Goal: Information Seeking & Learning: Learn about a topic

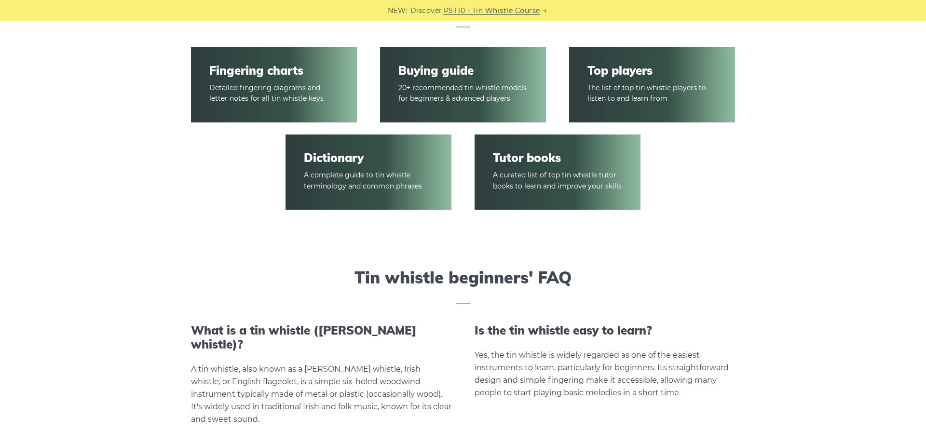
scroll to position [1475, 0]
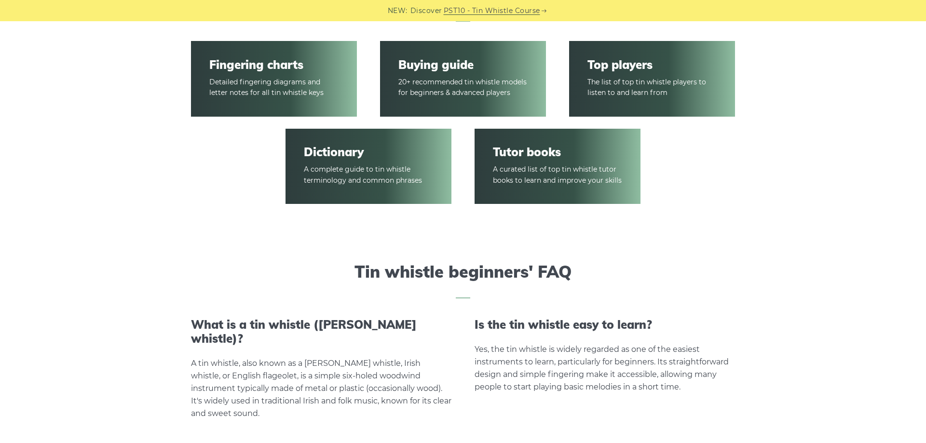
click at [434, 63] on link "Buying guide" at bounding box center [462, 65] width 129 height 14
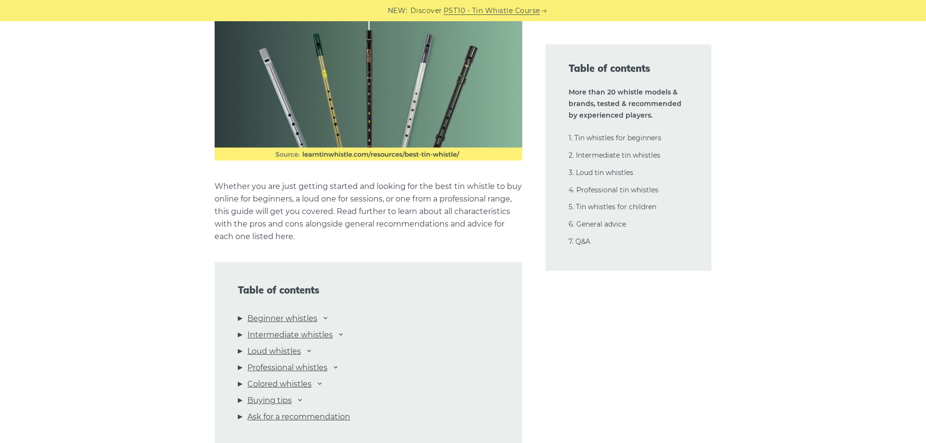
scroll to position [984, 0]
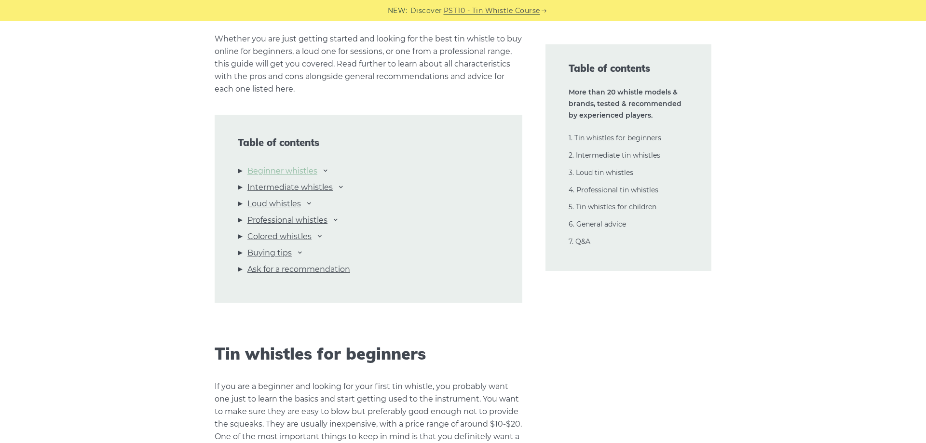
click at [296, 173] on link "Beginner whistles" at bounding box center [282, 171] width 70 height 13
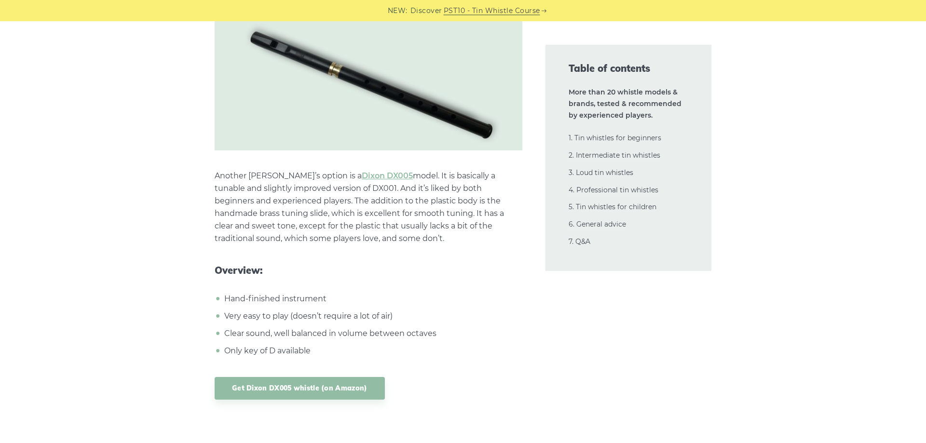
scroll to position [5727, 0]
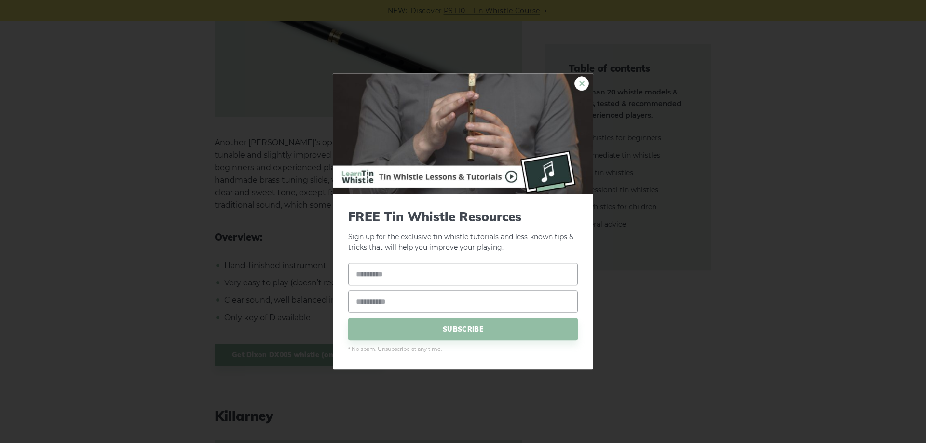
click at [582, 80] on link "×" at bounding box center [581, 83] width 14 height 14
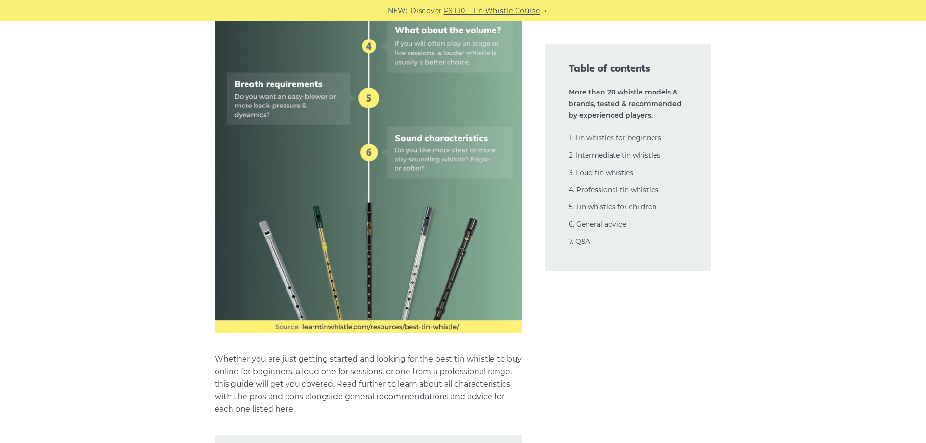
scroll to position [0, 0]
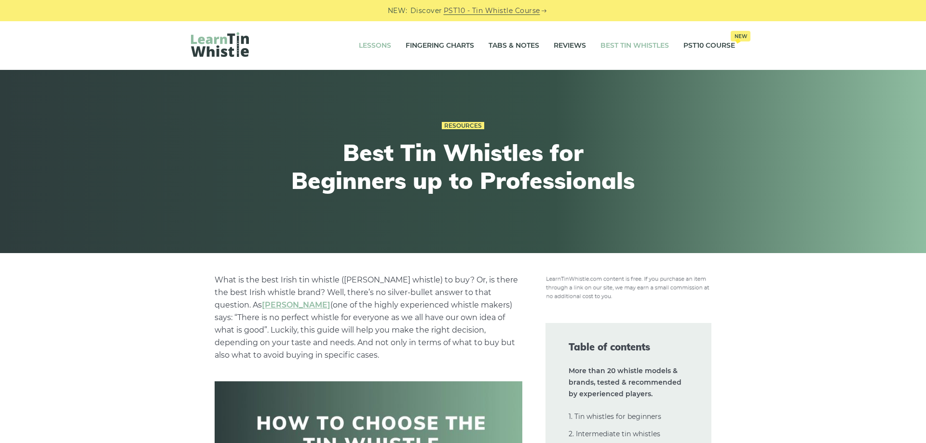
click at [375, 44] on link "Lessons" at bounding box center [375, 46] width 32 height 24
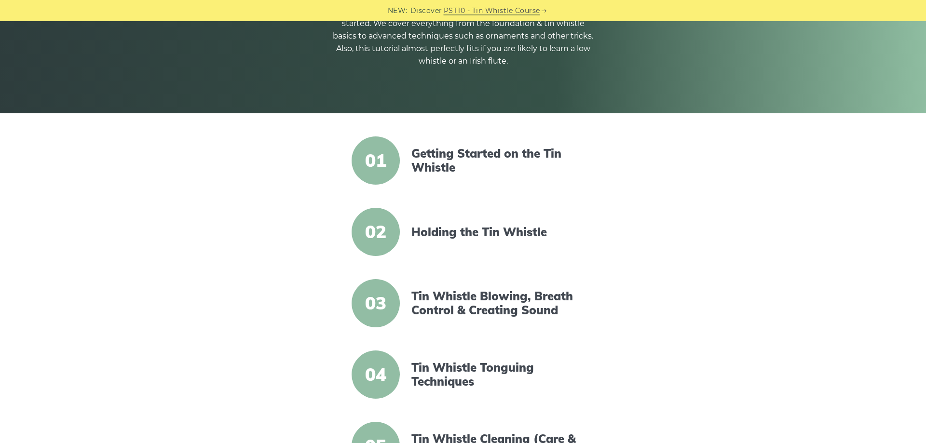
scroll to position [148, 0]
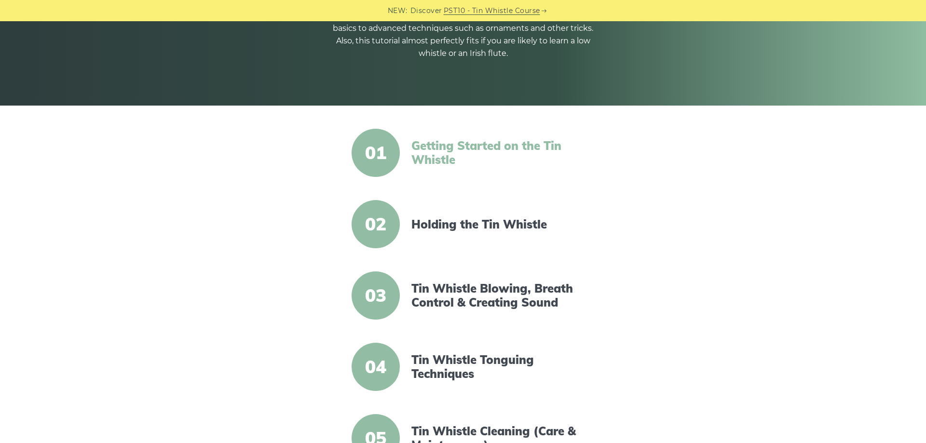
click at [435, 155] on link "Getting Started on the Tin Whistle" at bounding box center [494, 153] width 166 height 28
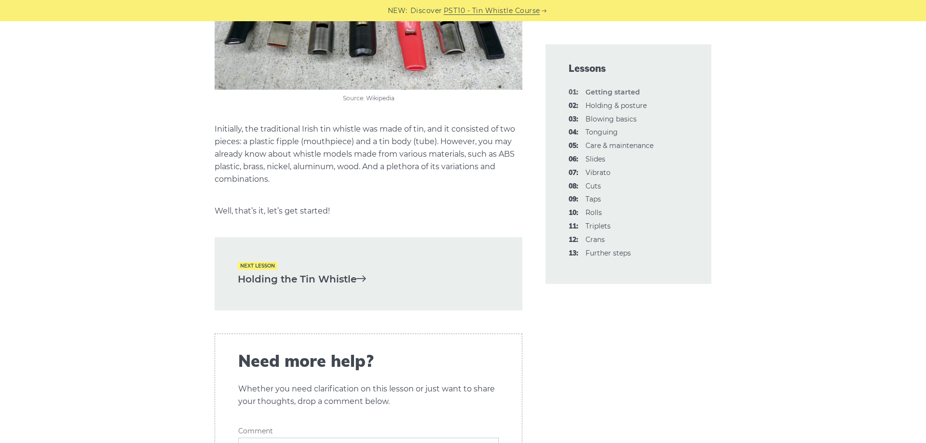
scroll to position [2016, 0]
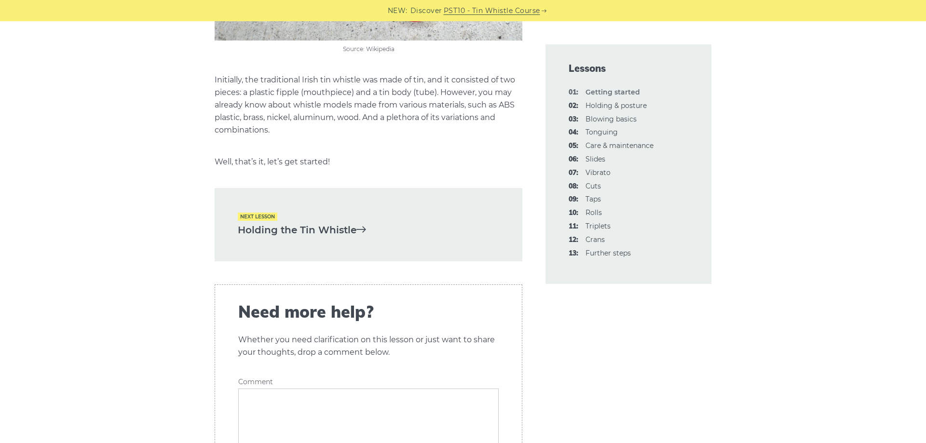
click at [296, 222] on link "Holding the Tin Whistle" at bounding box center [368, 230] width 261 height 16
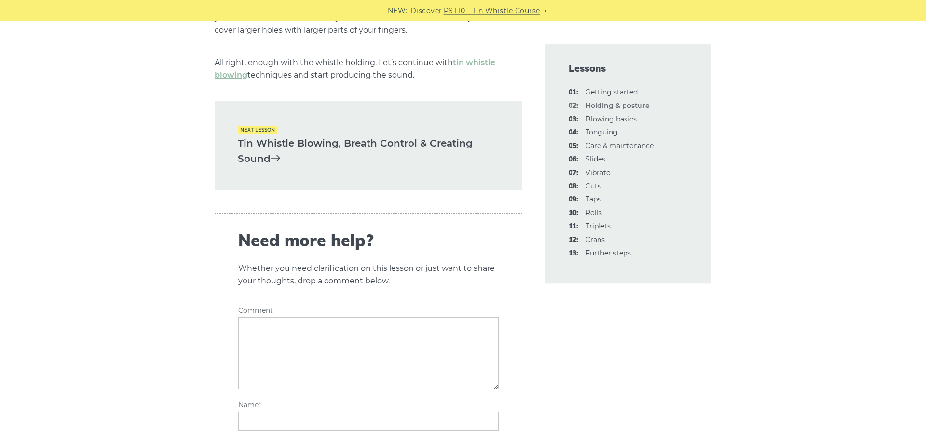
scroll to position [1475, 0]
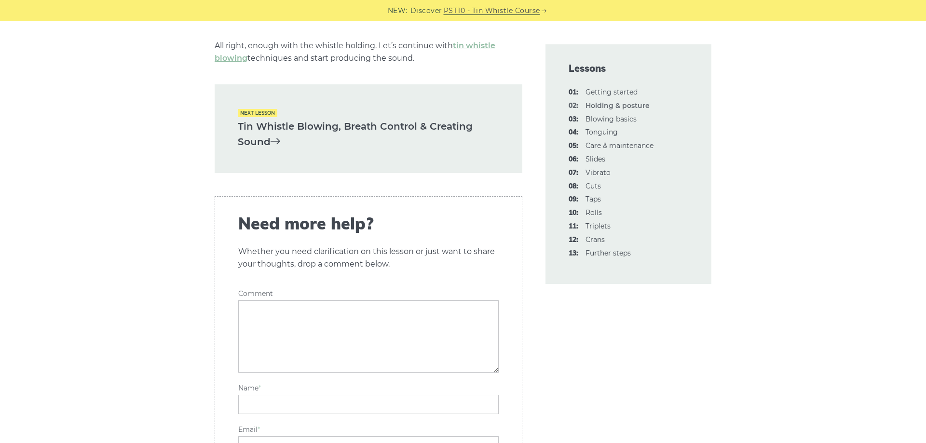
click at [350, 121] on link "Tin Whistle Blowing, Breath Control & Creating Sound" at bounding box center [368, 134] width 261 height 31
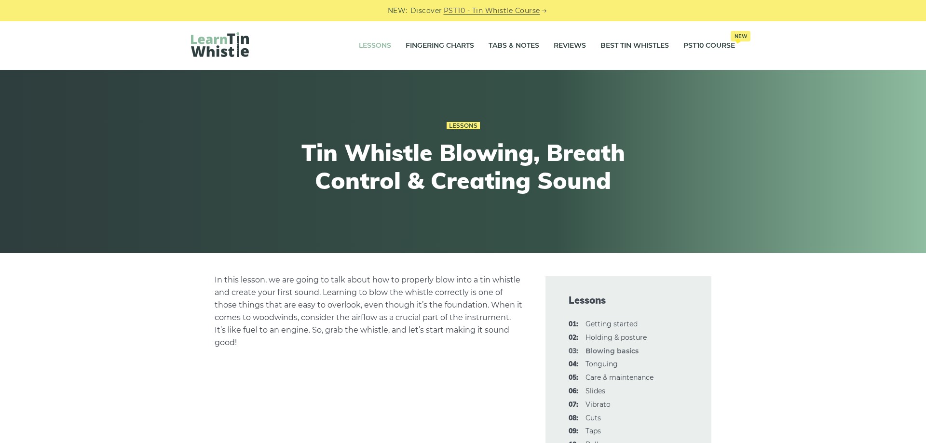
click at [378, 45] on link "Lessons" at bounding box center [375, 46] width 32 height 24
